Goal: Information Seeking & Learning: Learn about a topic

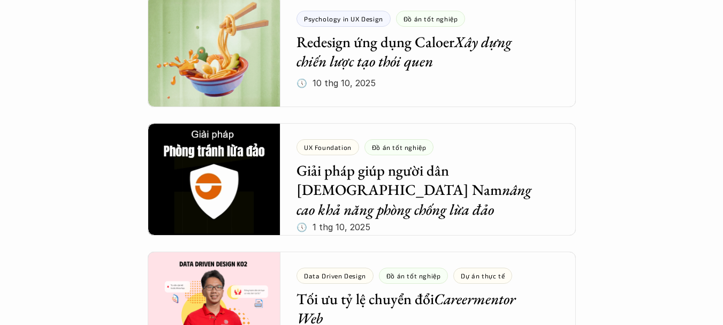
scroll to position [268, 0]
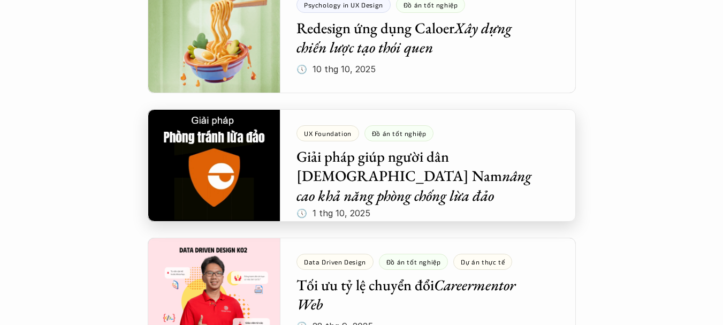
click at [224, 160] on div at bounding box center [362, 165] width 428 height 112
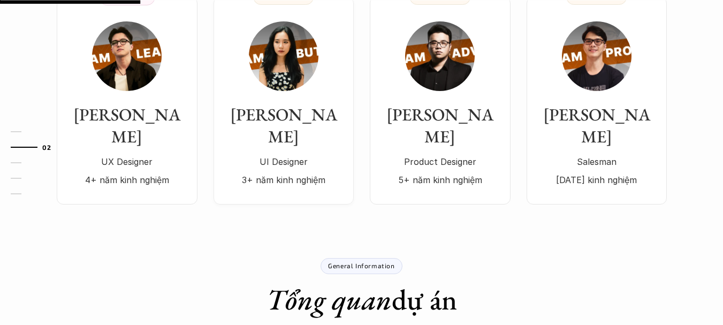
scroll to position [375, 0]
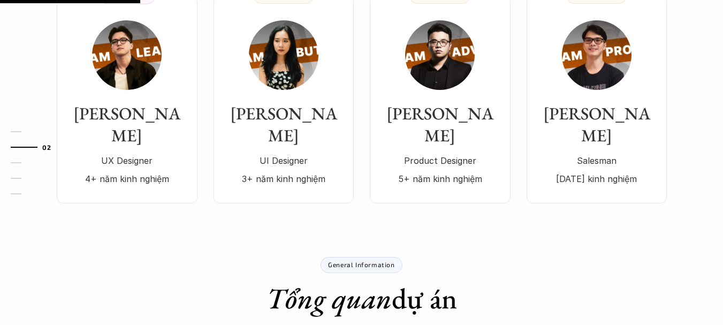
click at [350, 261] on p "General Information" at bounding box center [361, 264] width 66 height 7
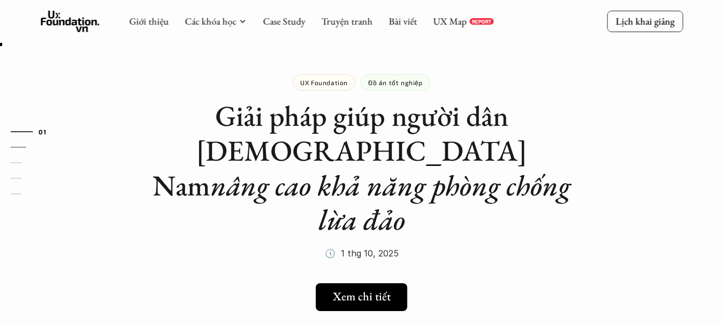
scroll to position [0, 0]
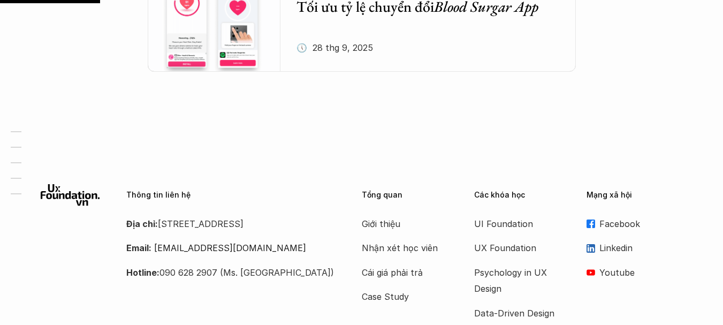
scroll to position [268, 0]
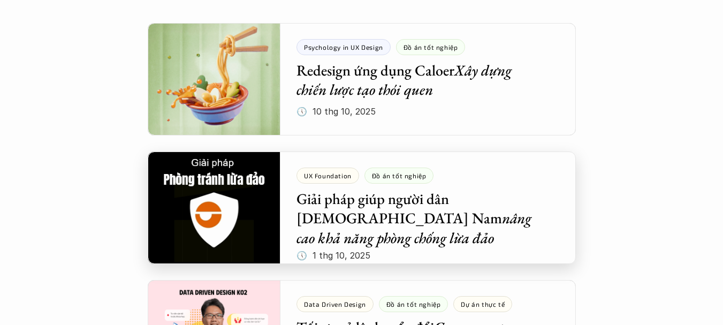
scroll to position [214, 0]
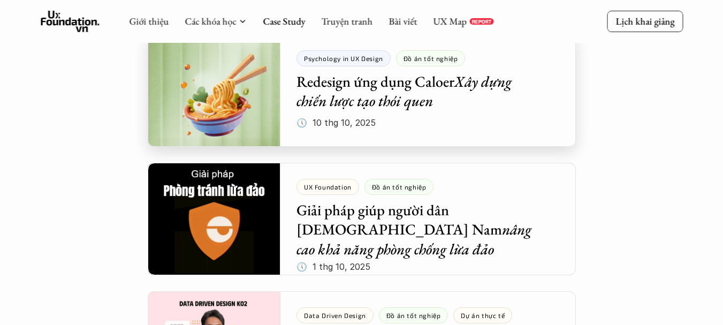
click at [243, 99] on div at bounding box center [362, 90] width 428 height 112
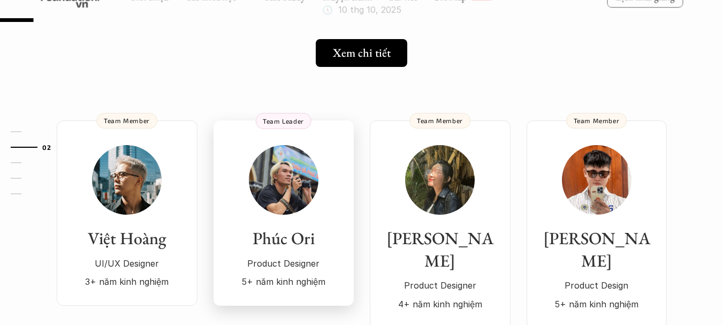
scroll to position [107, 0]
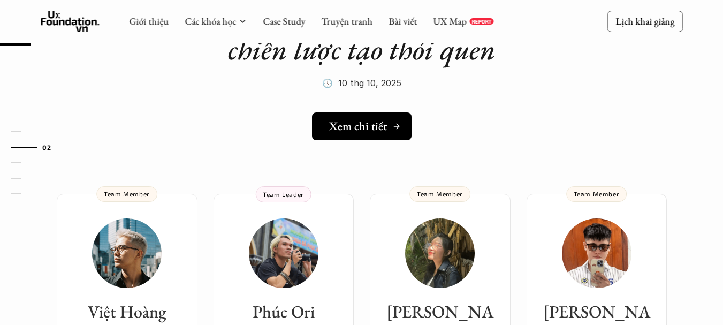
click at [341, 120] on h5 "Xem chi tiết" at bounding box center [358, 126] width 58 height 14
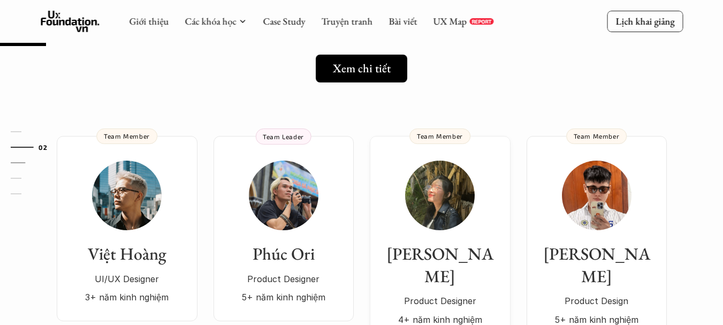
scroll to position [161, 0]
